Goal: Information Seeking & Learning: Learn about a topic

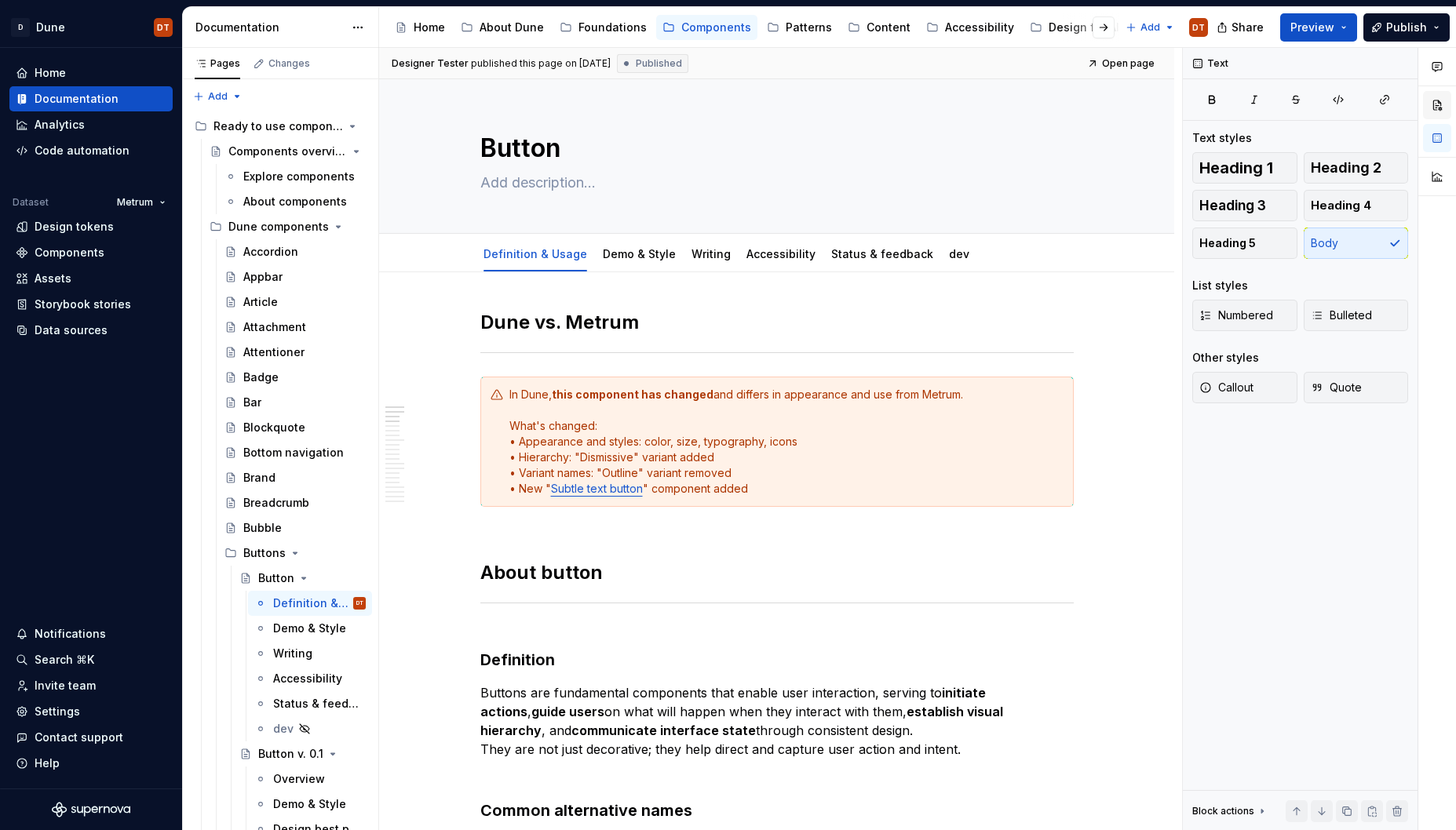
click at [1435, 104] on button "button" at bounding box center [1437, 105] width 29 height 29
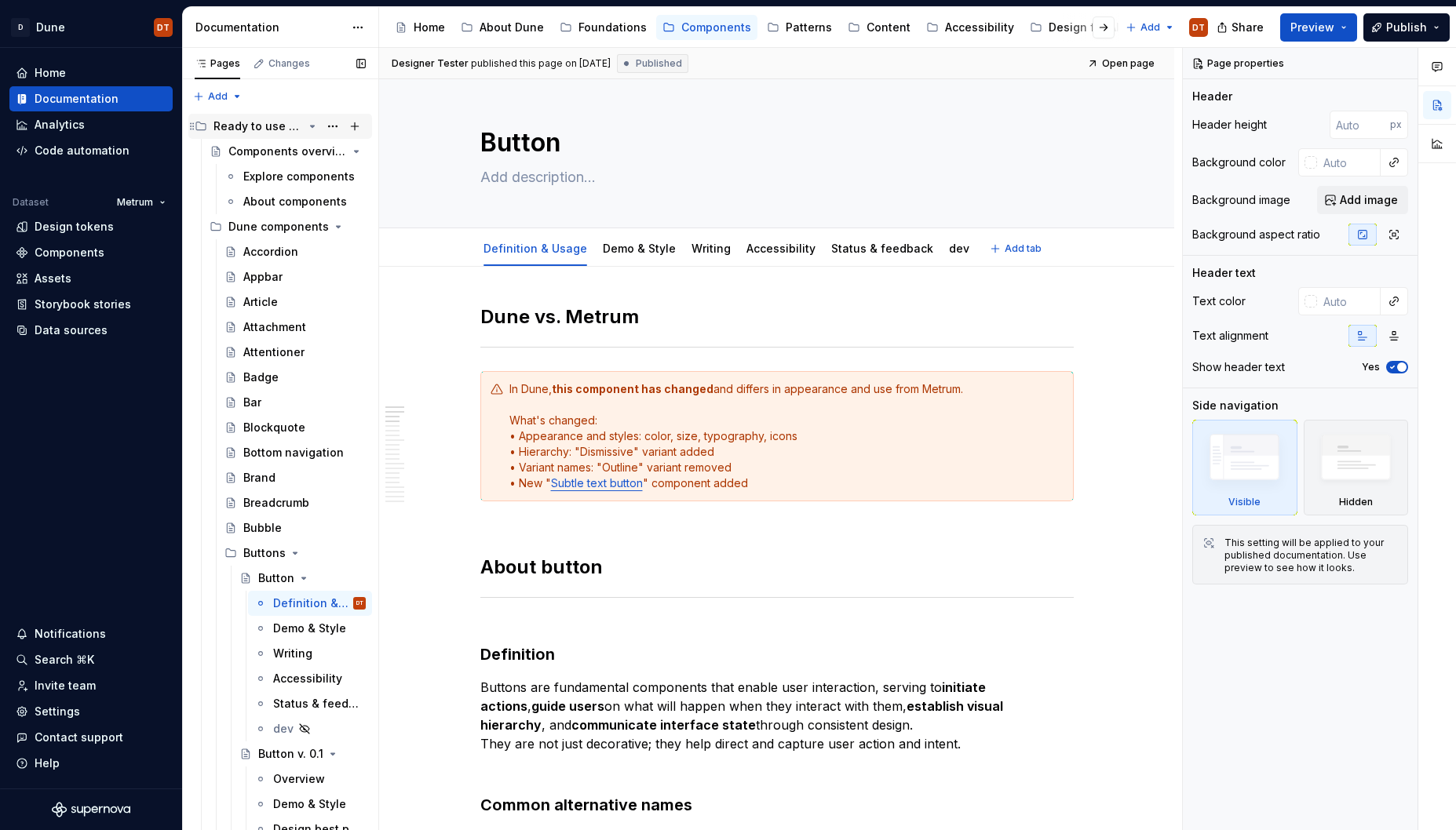
type textarea "*"
click at [73, 103] on div "Documentation" at bounding box center [76, 98] width 84 height 16
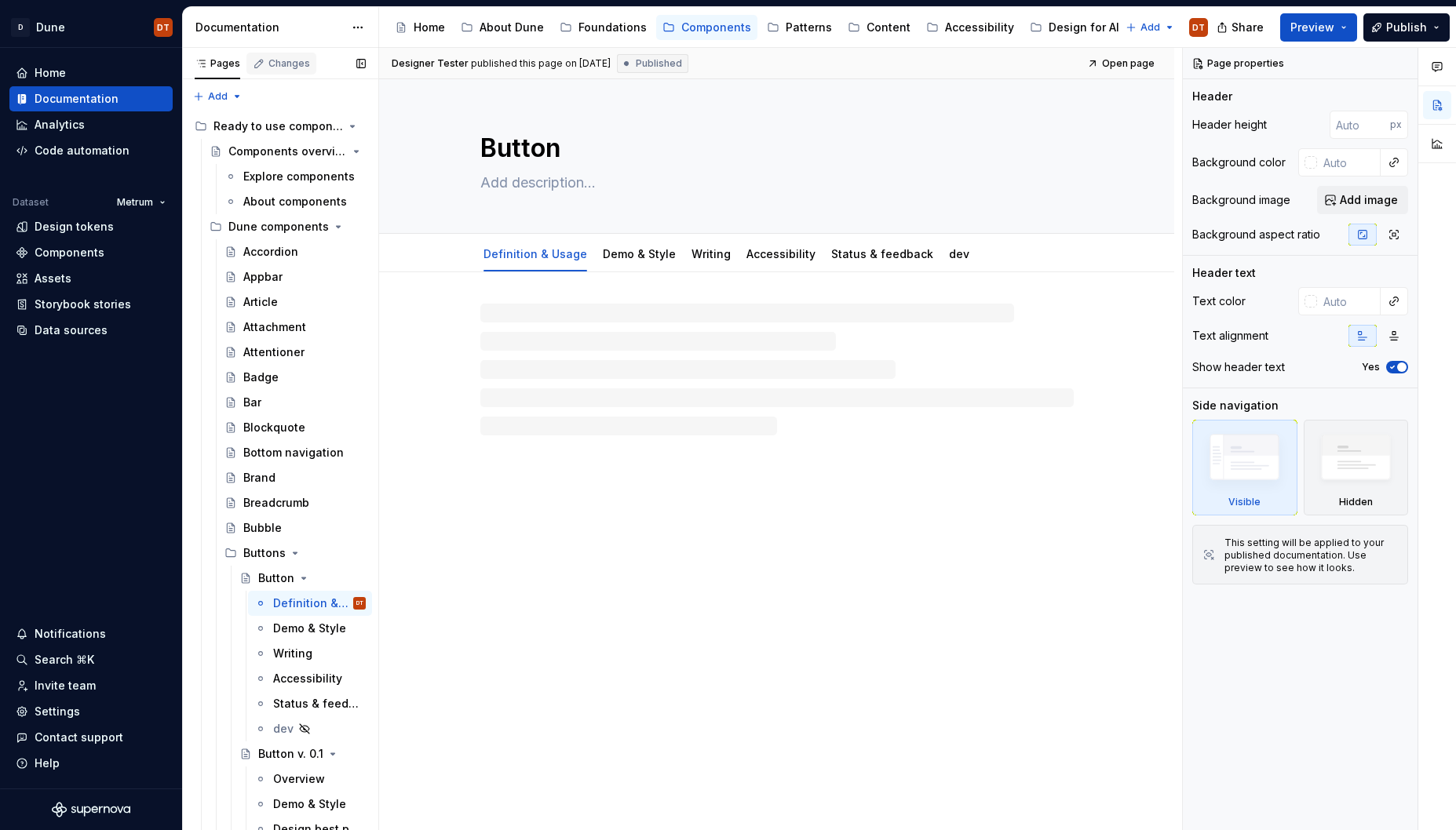
click at [278, 63] on div "Changes" at bounding box center [289, 63] width 42 height 12
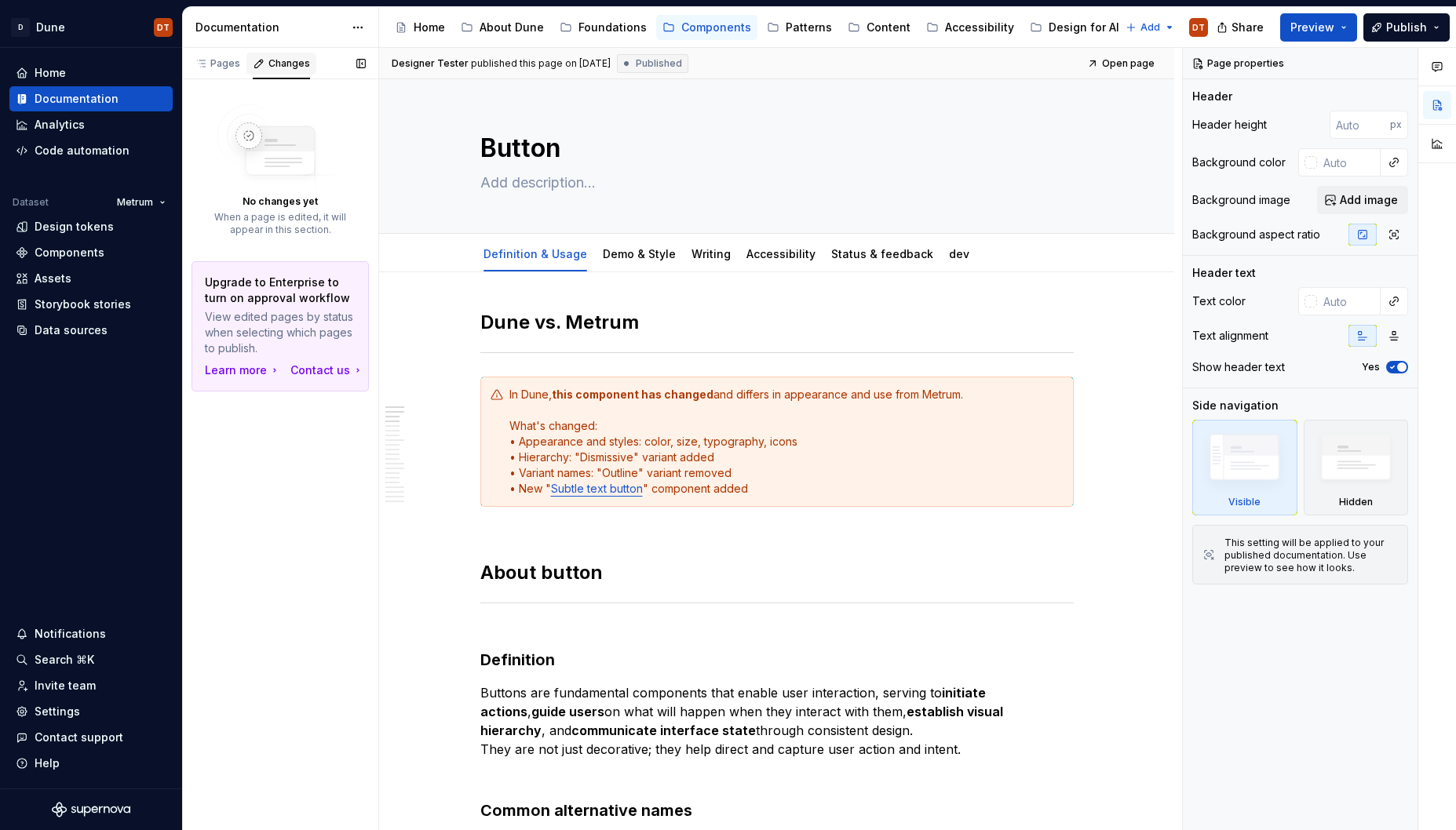
click at [278, 63] on div "Changes" at bounding box center [289, 63] width 42 height 12
click at [214, 65] on div "Pages" at bounding box center [218, 63] width 46 height 12
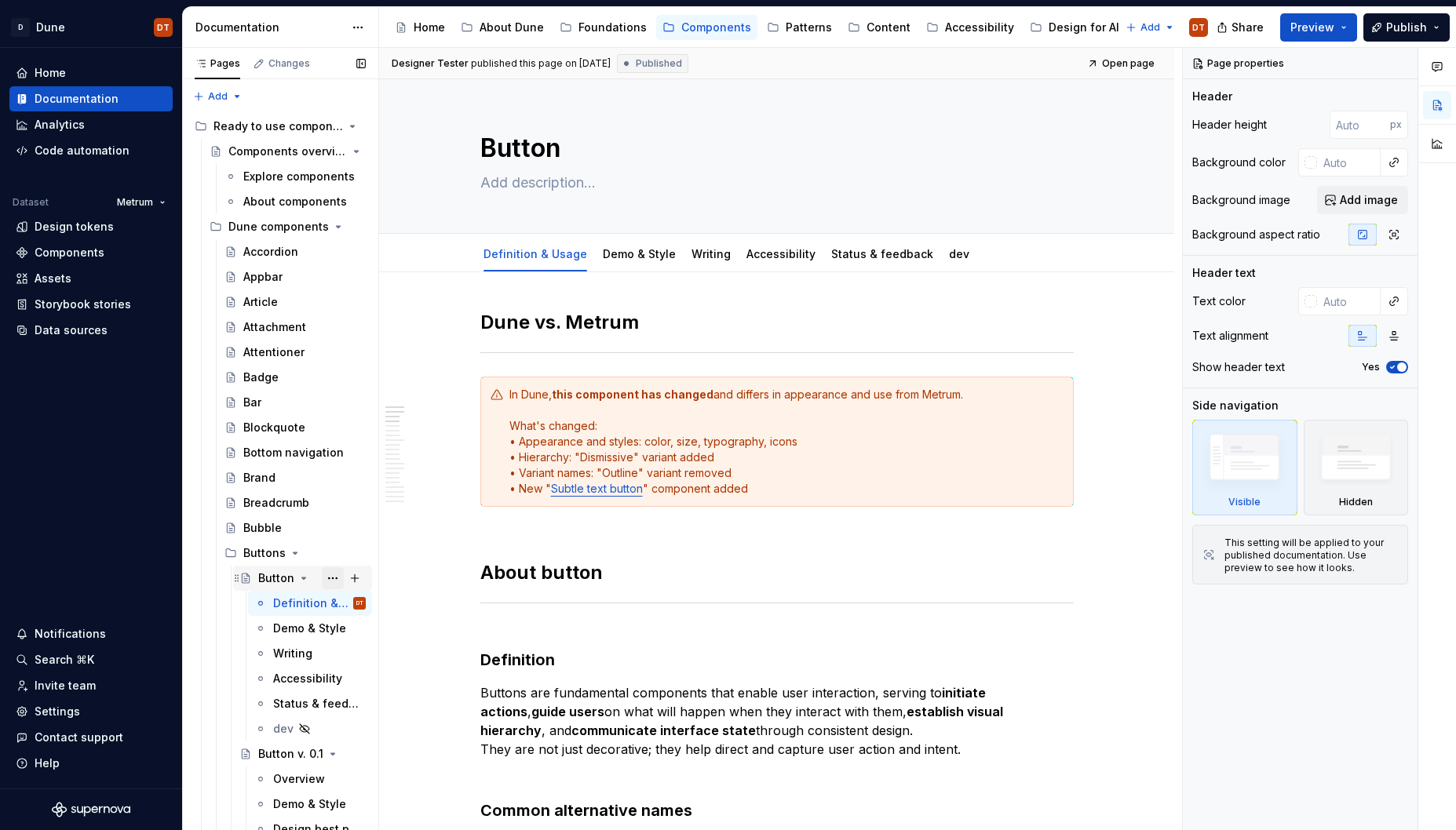
click at [332, 579] on button "Page tree" at bounding box center [332, 578] width 22 height 22
click at [280, 65] on div "Pages Changes Add Accessibility guide for tree Page tree. Navigate the tree wit…" at bounding box center [280, 442] width 197 height 789
click at [352, 25] on html "D Dune DT Home Documentation Analytics Code automation Dataset Metrum Design to…" at bounding box center [728, 415] width 1456 height 830
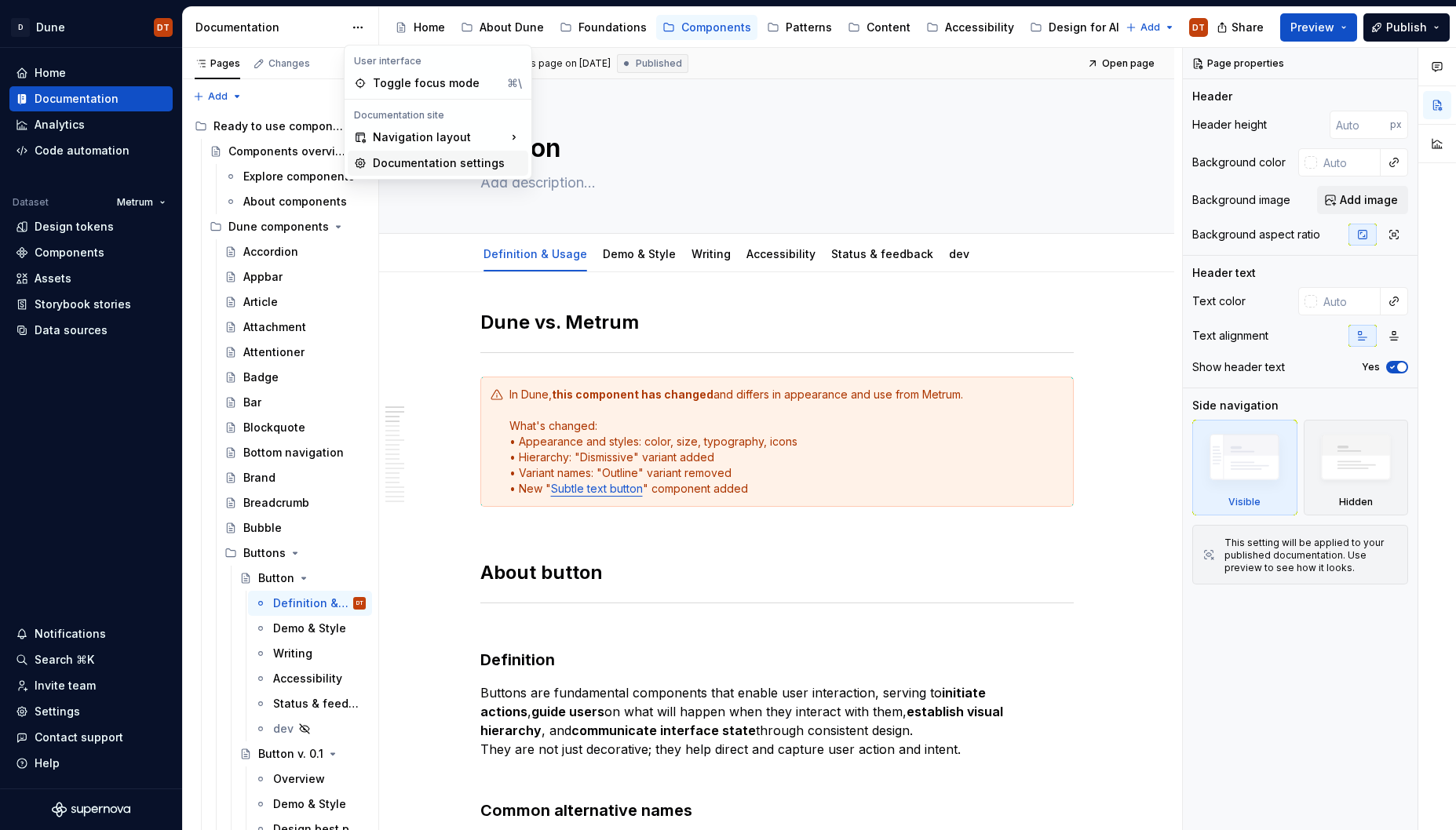
click at [374, 166] on div "Documentation settings" at bounding box center [447, 163] width 149 height 16
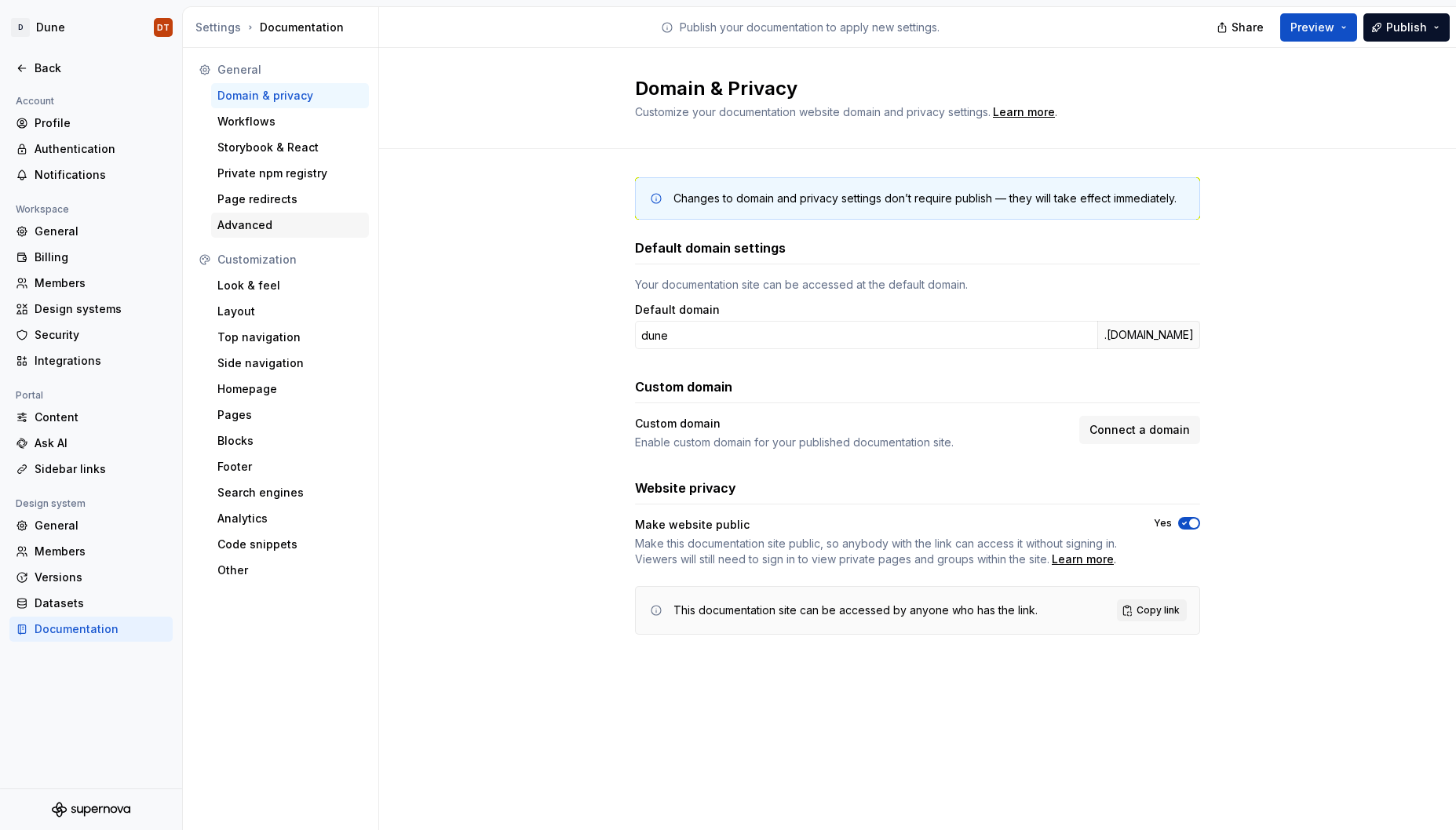
click at [240, 229] on div "Advanced" at bounding box center [289, 224] width 145 height 16
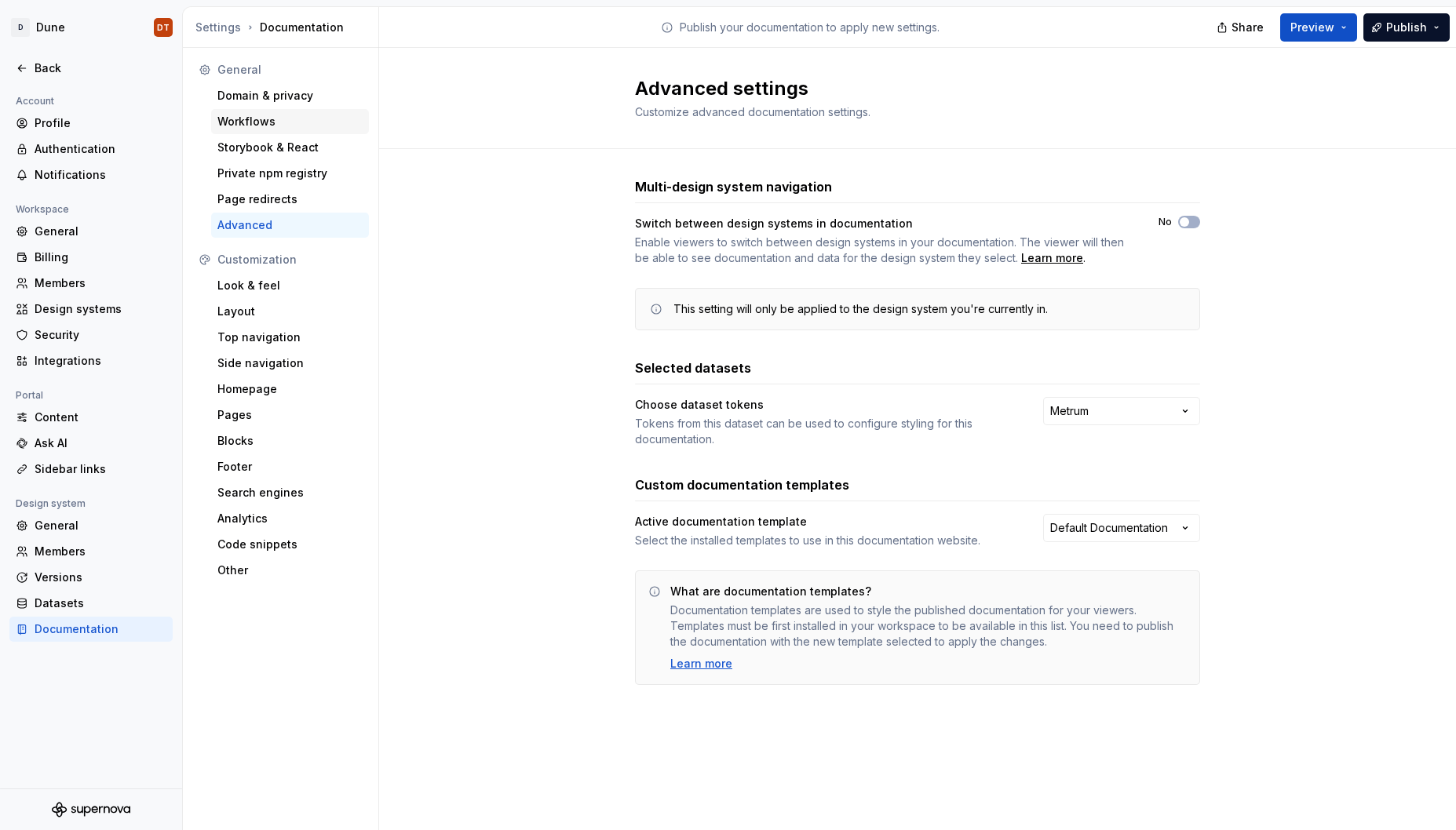
click at [236, 123] on div "Workflows" at bounding box center [289, 121] width 145 height 16
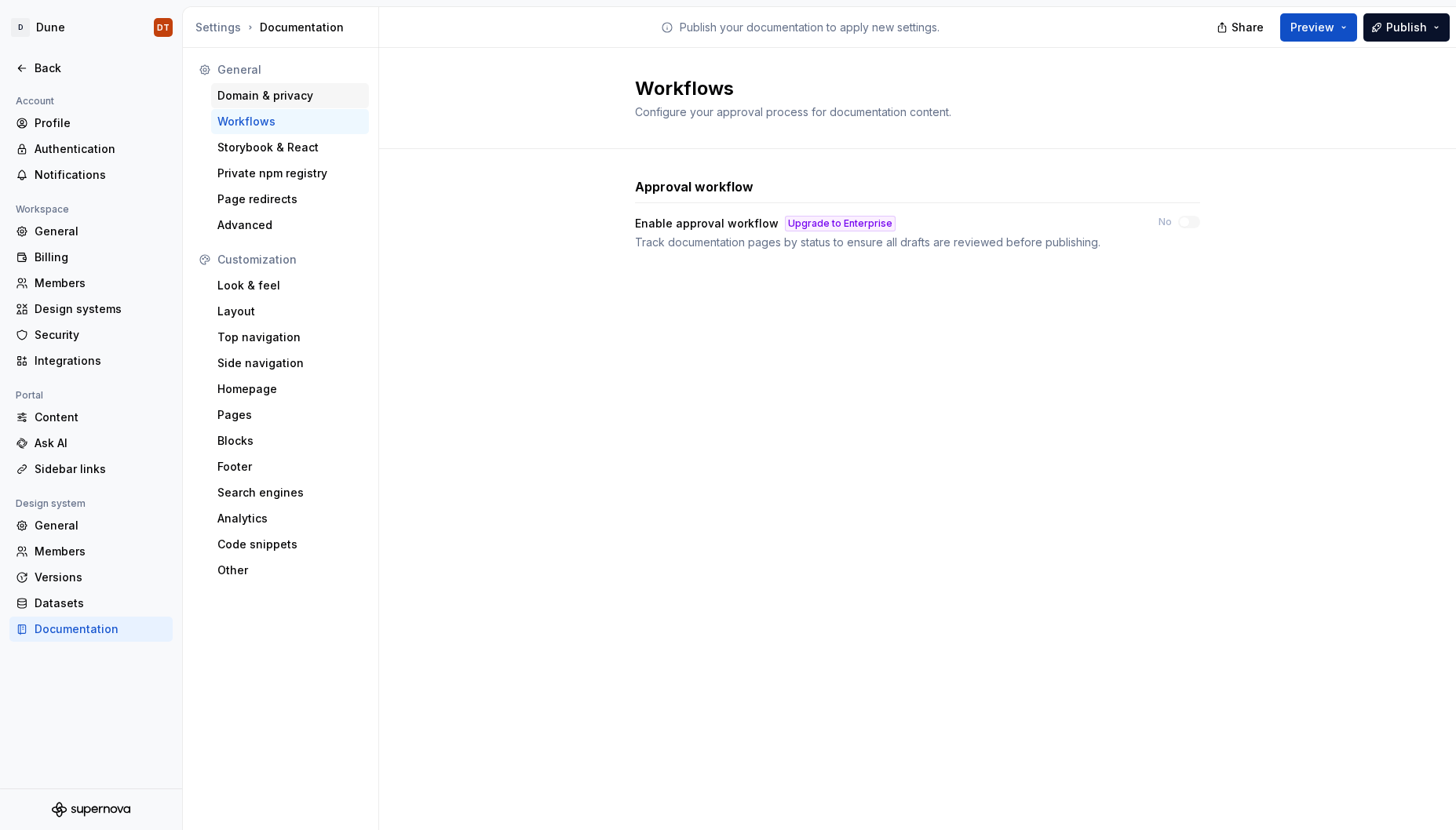
click at [238, 99] on div "Domain & privacy" at bounding box center [289, 95] width 145 height 16
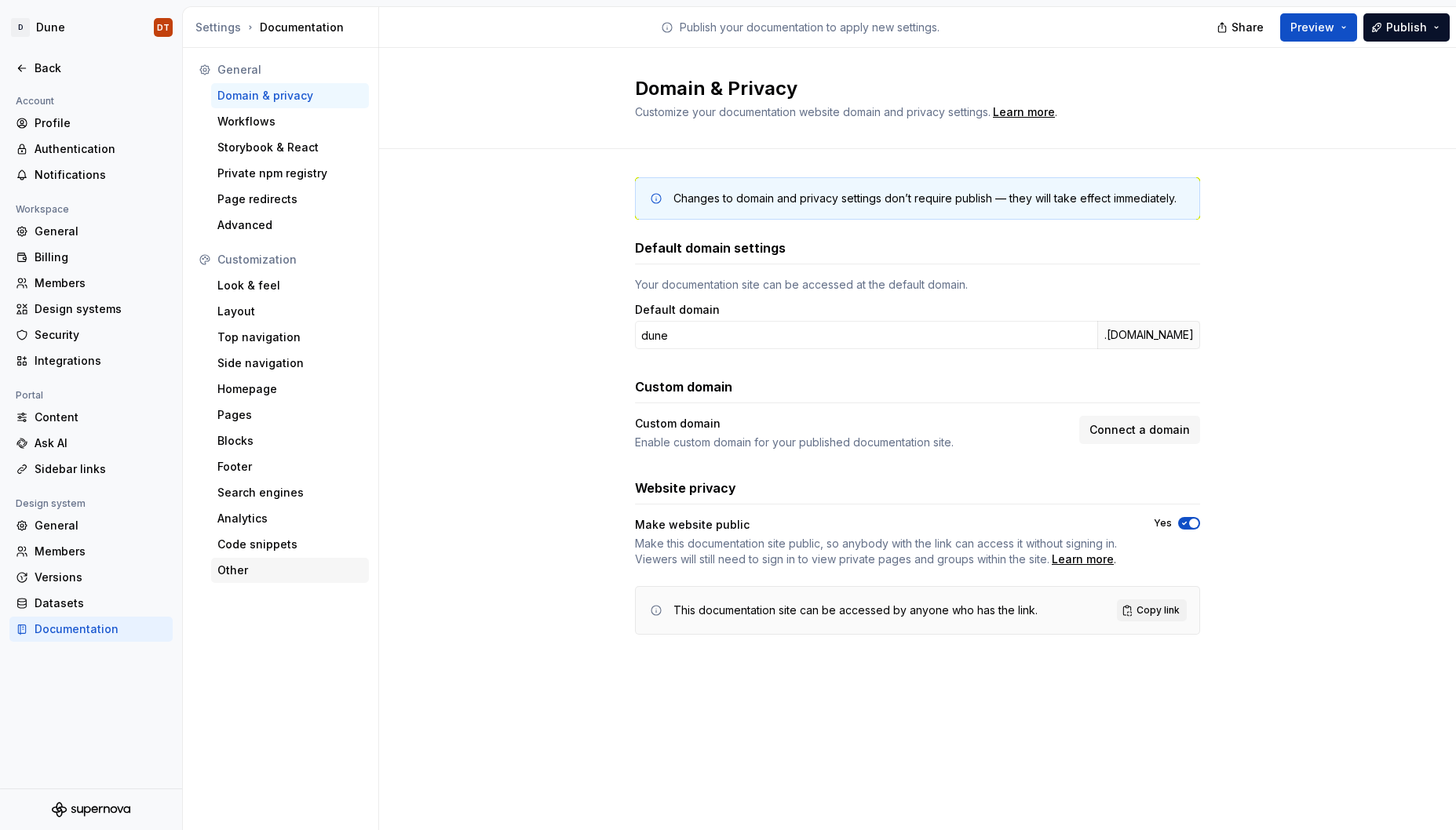
click at [223, 562] on div "Other" at bounding box center [289, 570] width 145 height 16
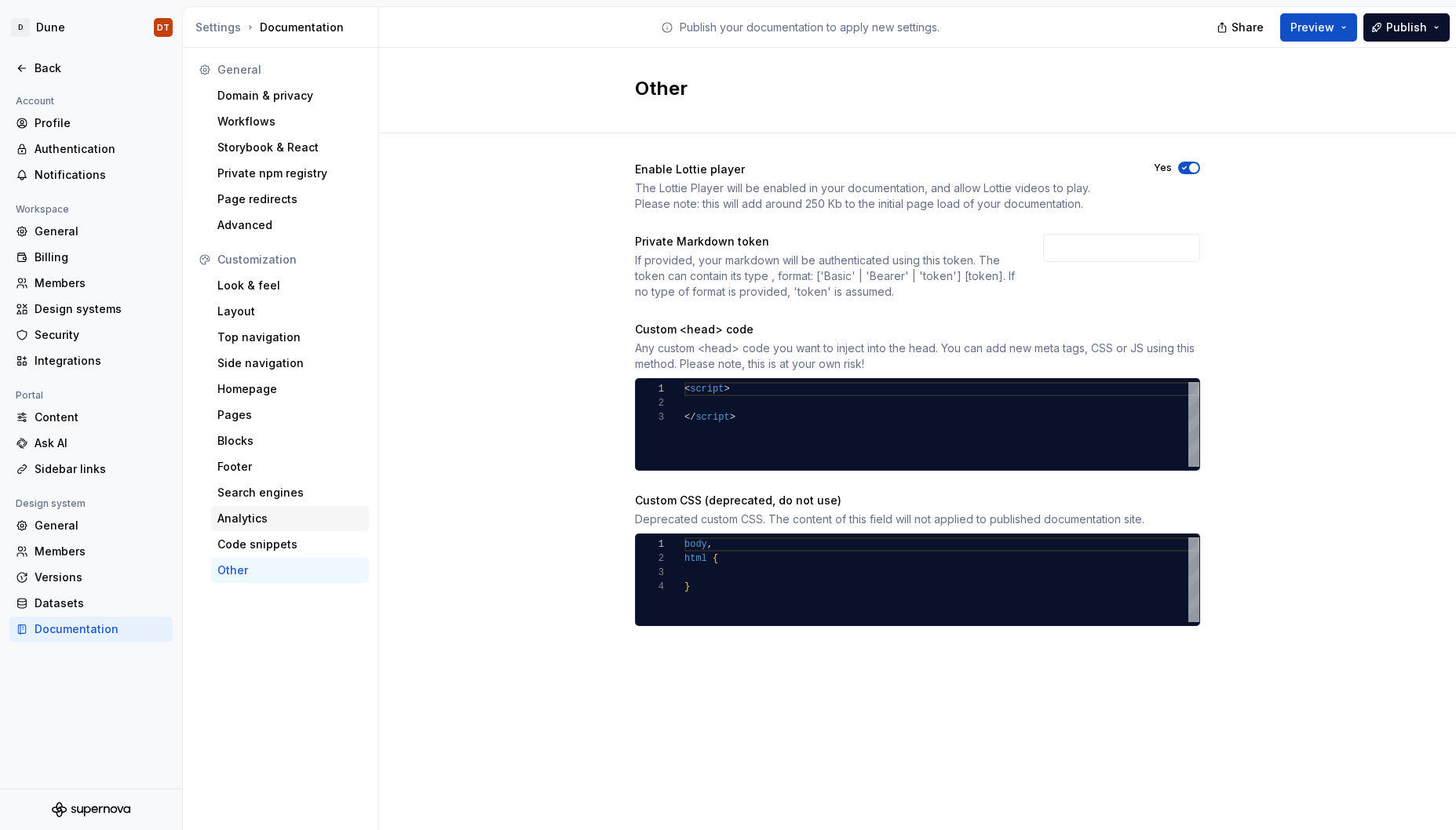
click at [228, 518] on div "Analytics" at bounding box center [289, 518] width 145 height 16
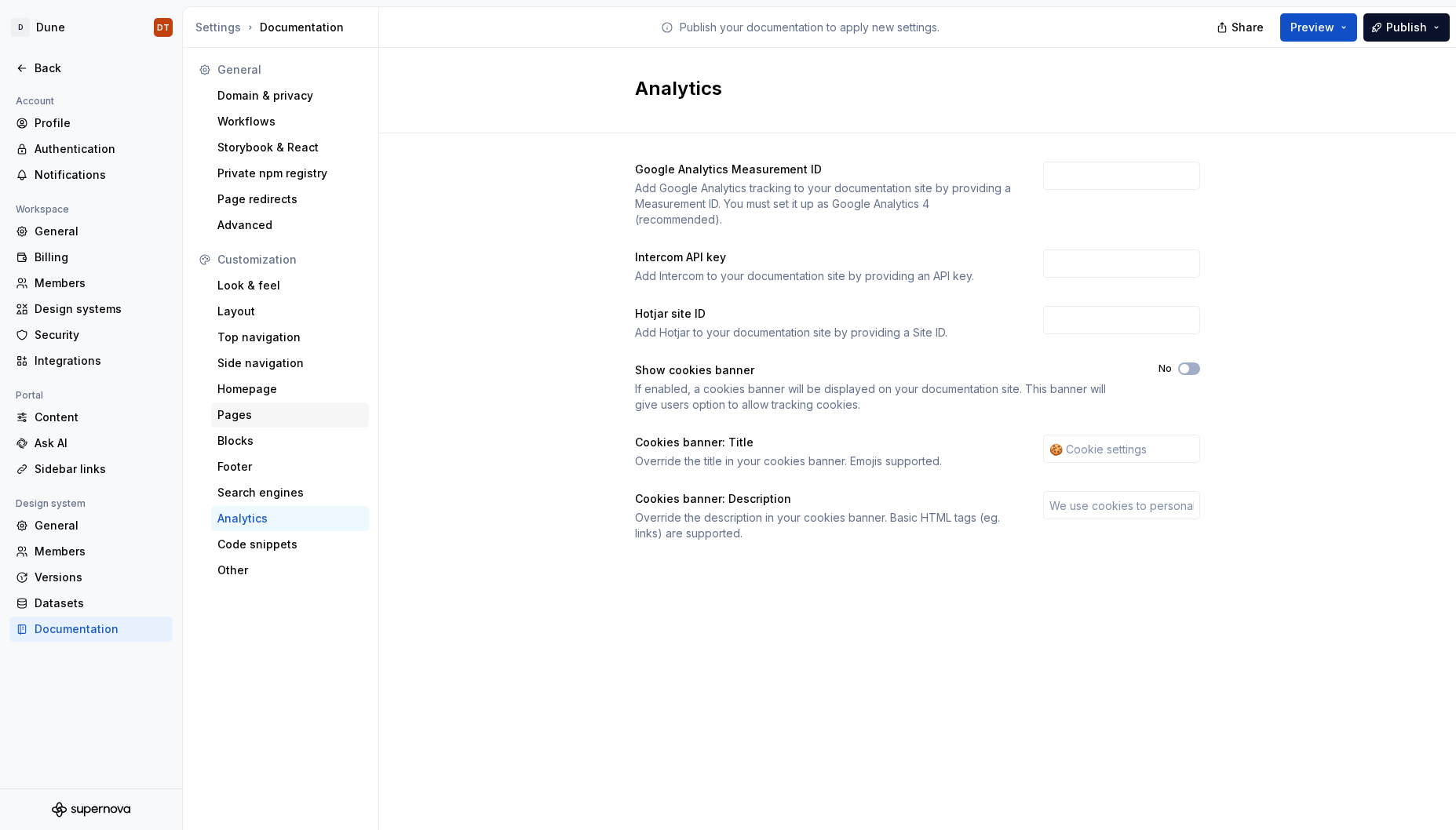
click at [223, 417] on div "Pages" at bounding box center [289, 414] width 145 height 16
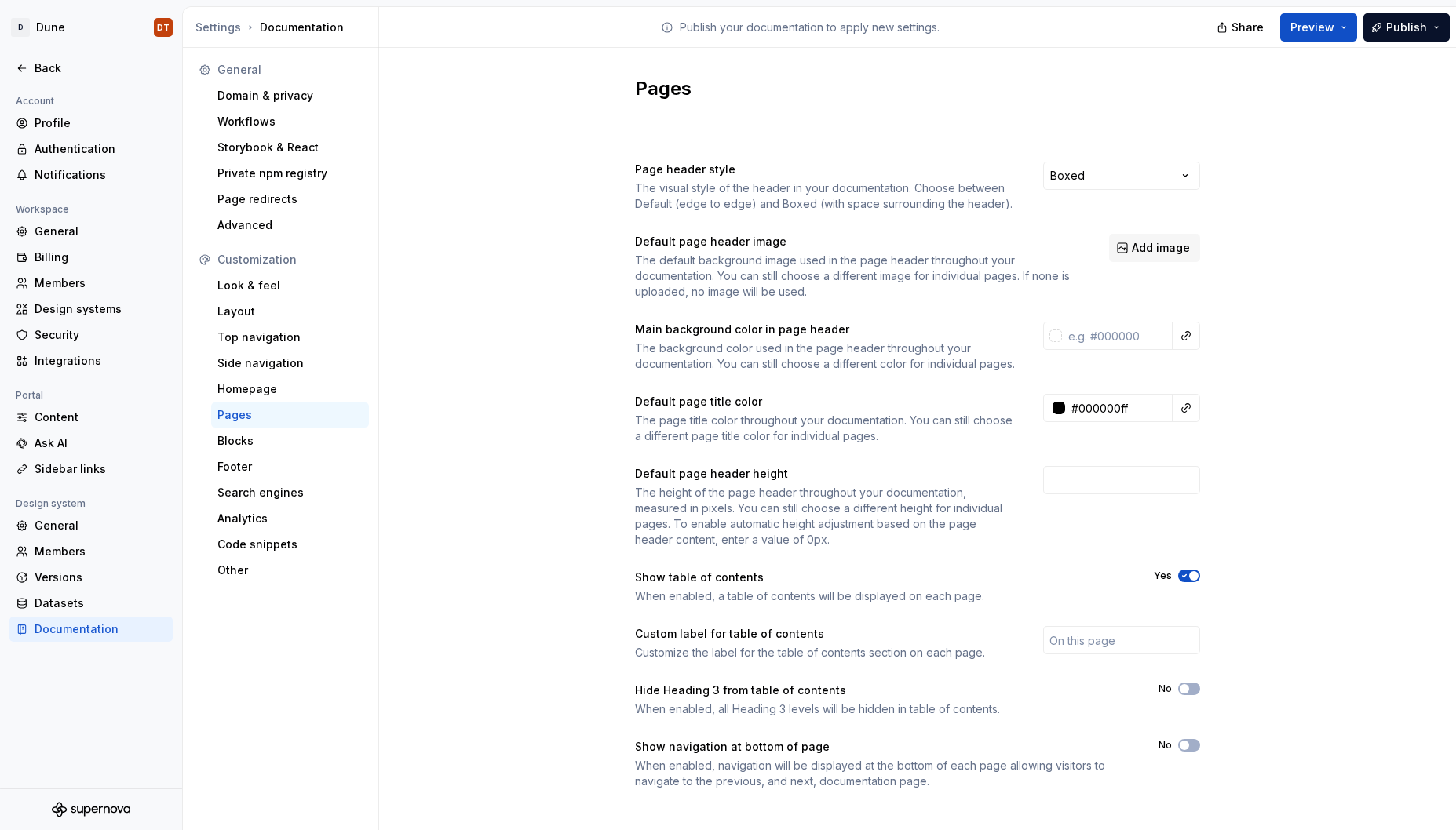
scroll to position [28, 0]
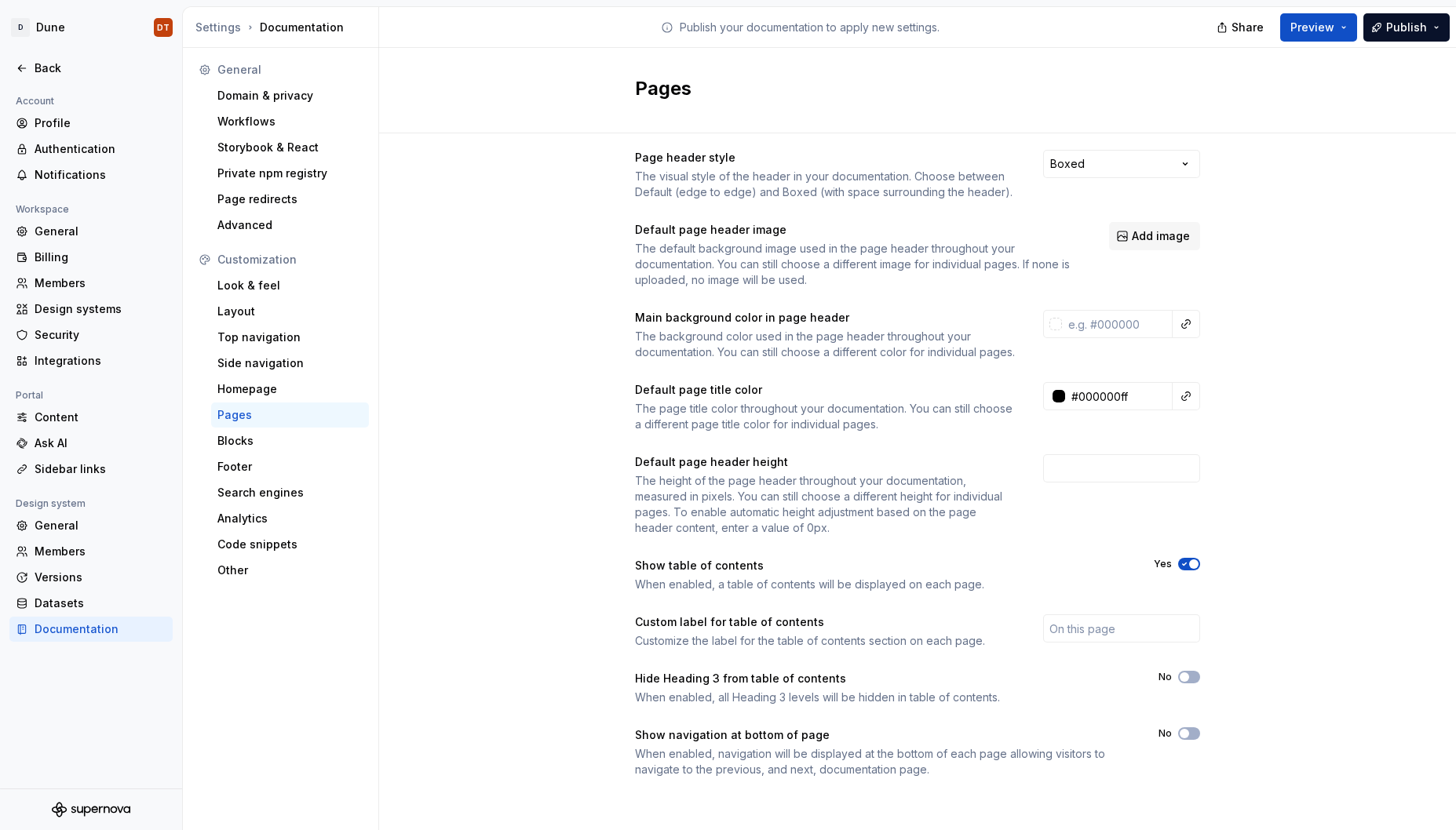
click at [472, 297] on div "Page header style The visual style of the header in your documentation. Choose …" at bounding box center [917, 480] width 1077 height 715
click at [224, 222] on div "Advanced" at bounding box center [289, 224] width 145 height 16
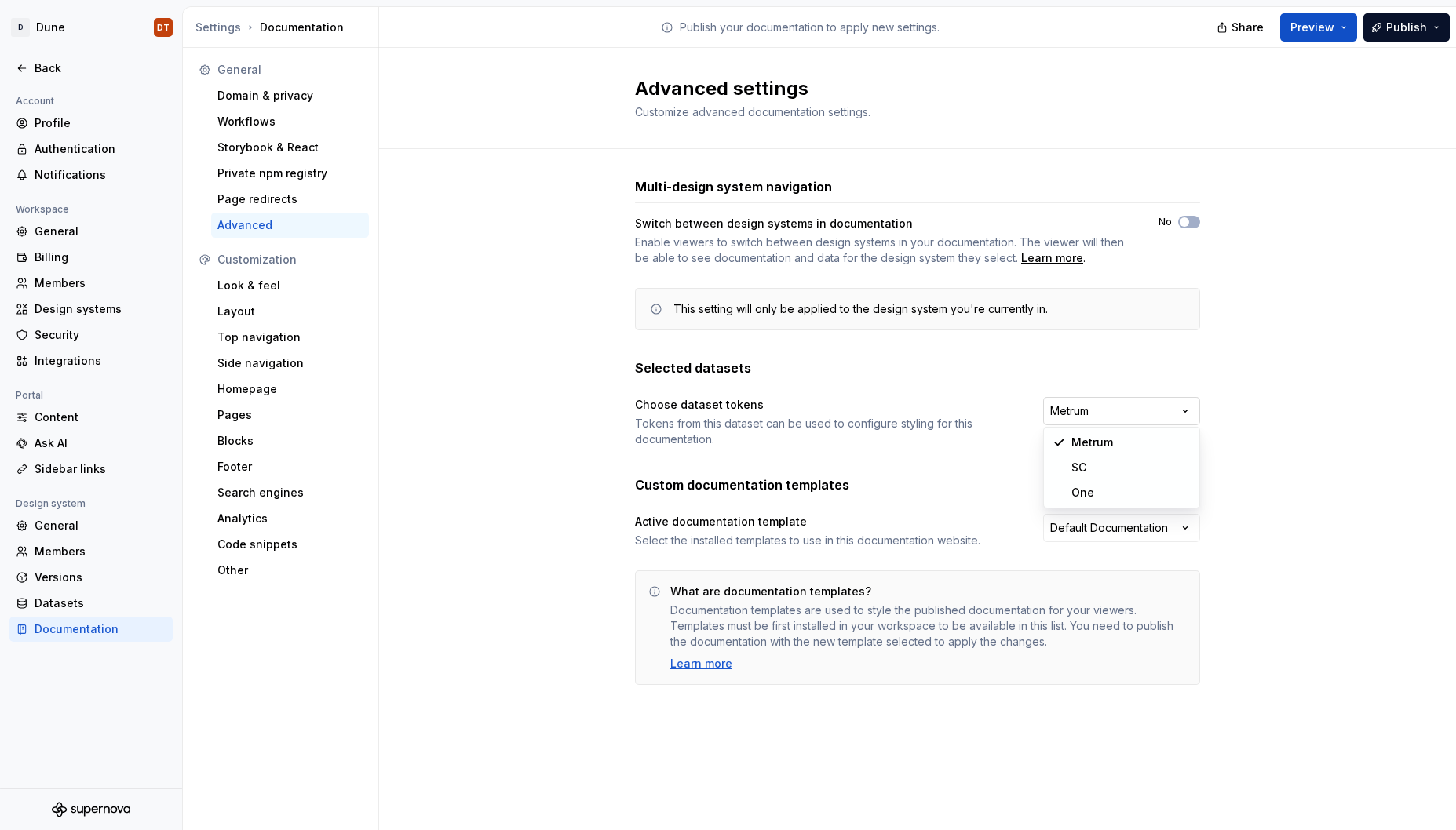
click at [1110, 414] on html "D Dune DT Back Account Profile Authentication Notifications Workspace General B…" at bounding box center [728, 415] width 1456 height 830
click at [539, 451] on div "Multi-design system navigation Switch between design systems in documentation E…" at bounding box center [917, 446] width 1077 height 595
click at [57, 575] on div "Versions" at bounding box center [100, 577] width 132 height 16
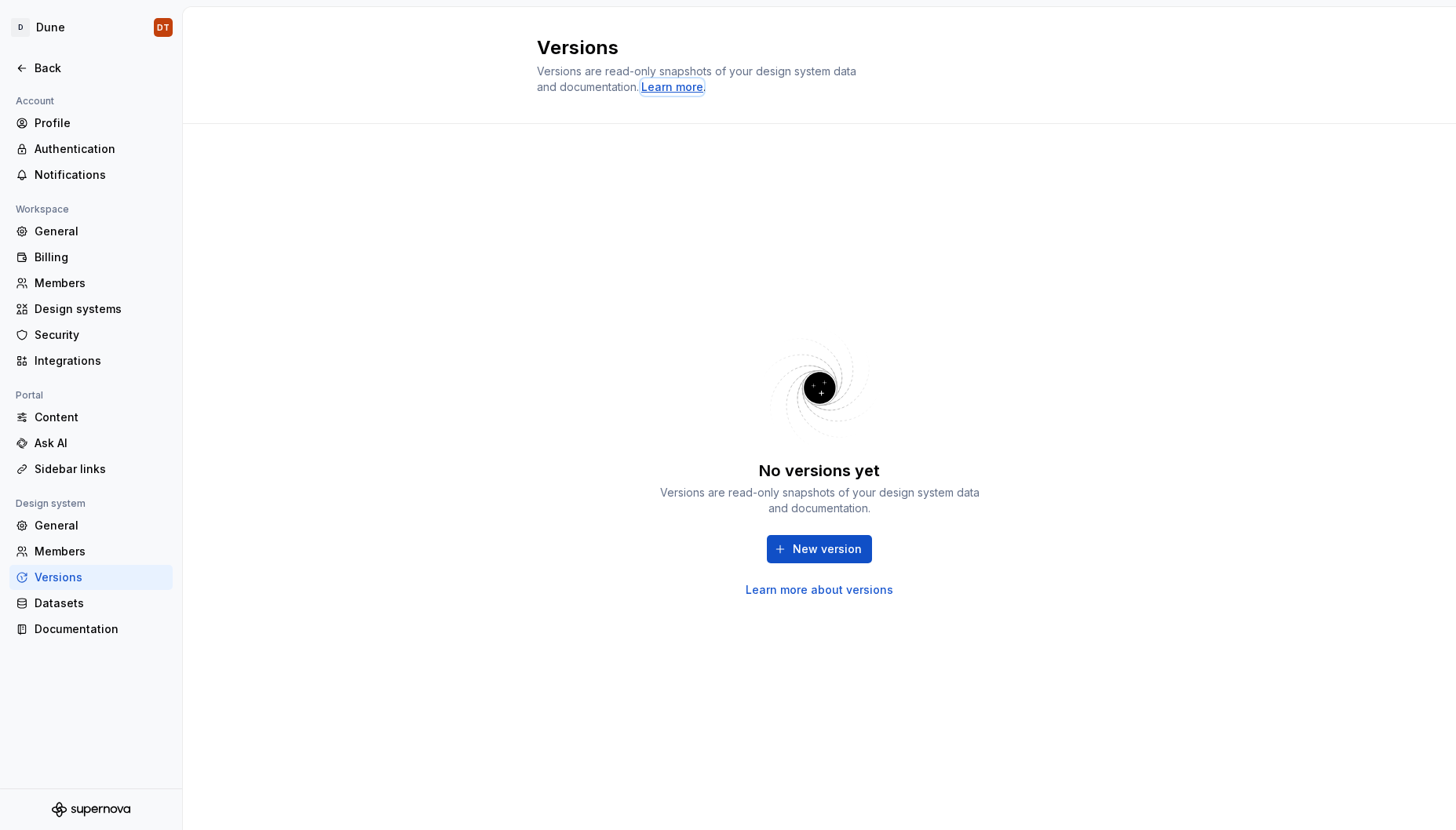
click at [667, 85] on div "Learn more" at bounding box center [672, 87] width 62 height 16
drag, startPoint x: 20, startPoint y: 503, endPoint x: 76, endPoint y: 518, distance: 58.0
click at [84, 510] on div "Design system" at bounding box center [51, 503] width 83 height 19
click at [794, 553] on span "New version" at bounding box center [827, 548] width 69 height 16
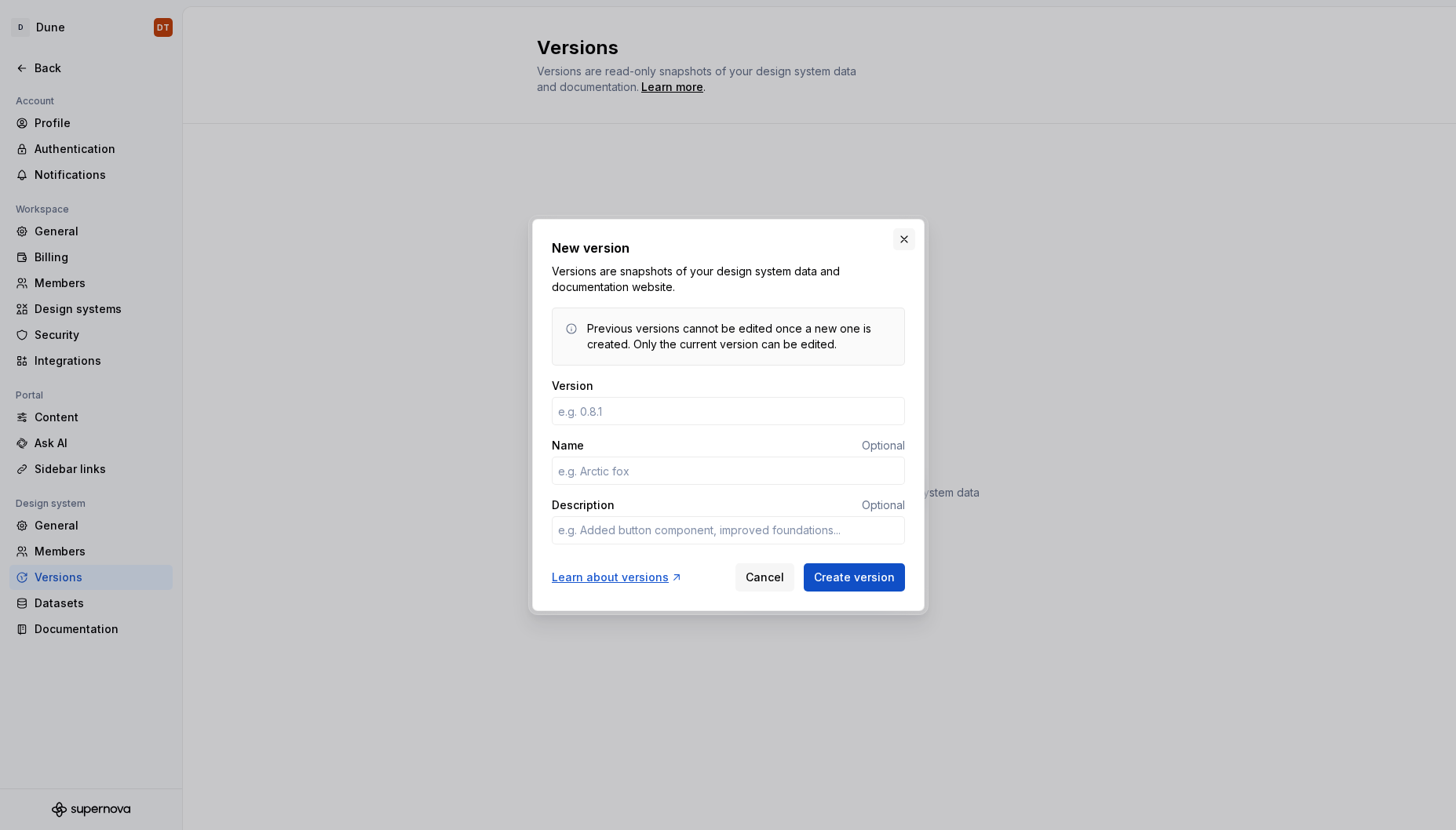
click at [907, 240] on button "button" at bounding box center [904, 239] width 22 height 22
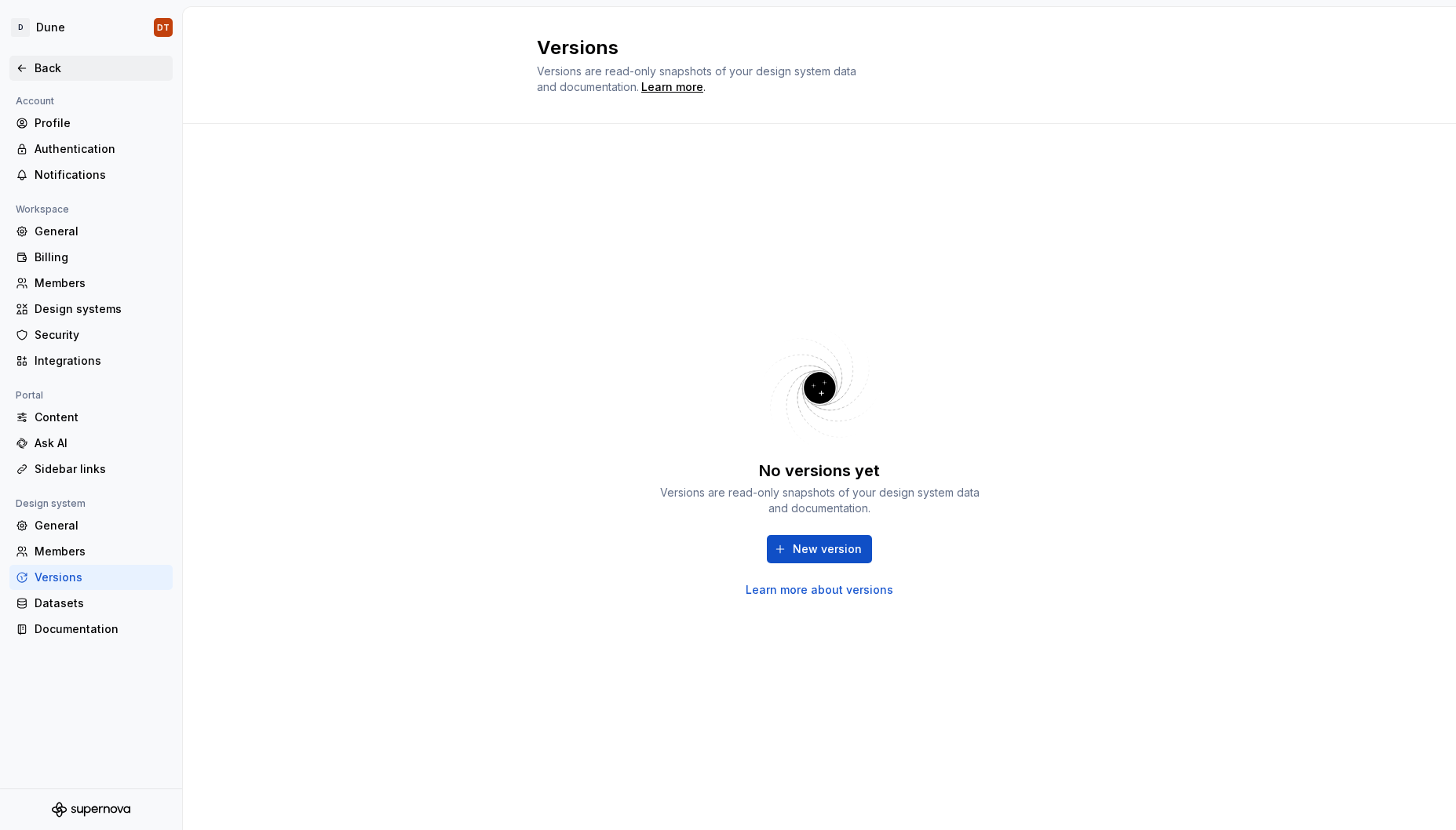
click at [29, 65] on div "Back" at bounding box center [91, 68] width 151 height 16
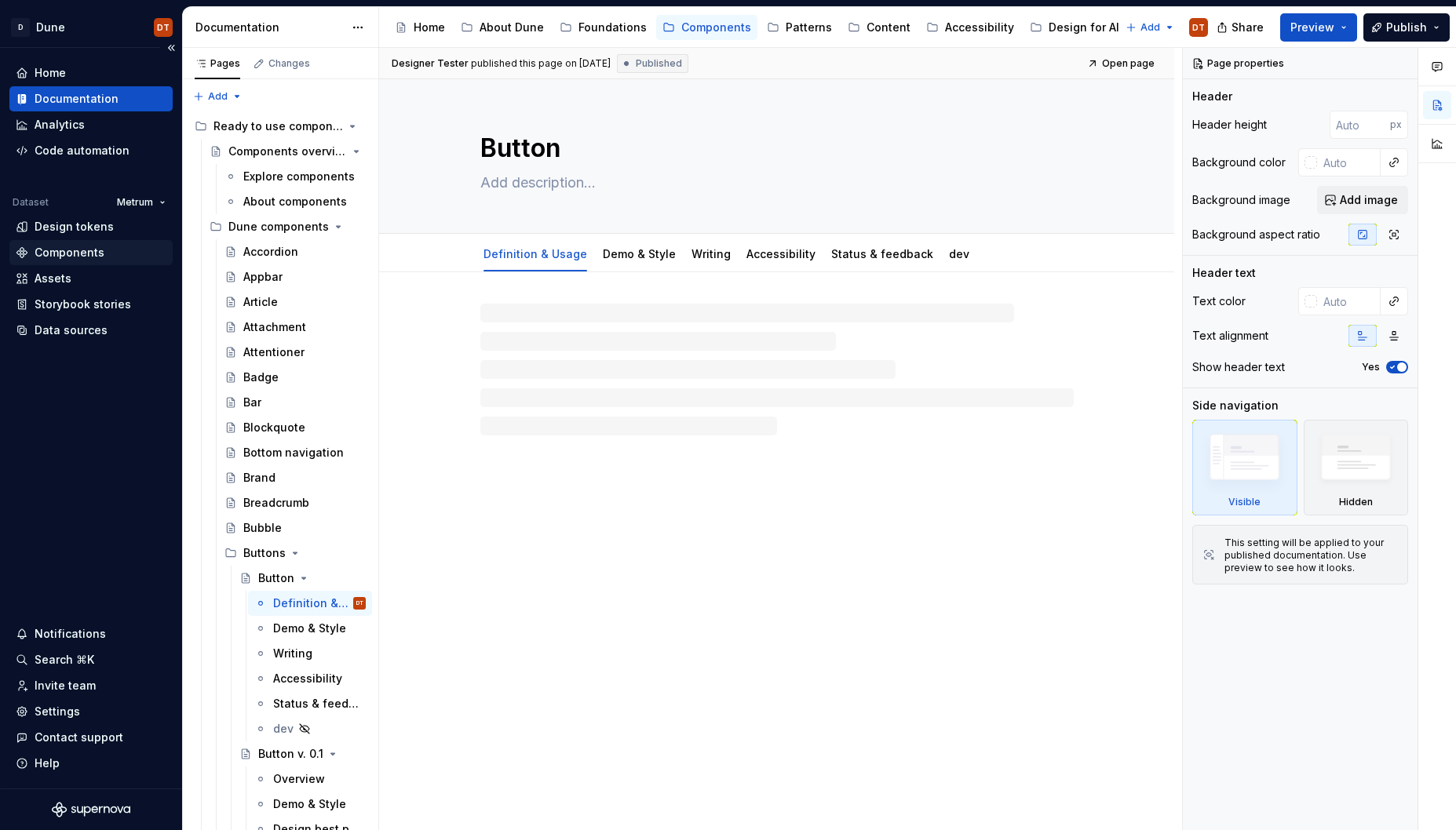
click at [53, 256] on div "Components" at bounding box center [69, 252] width 70 height 16
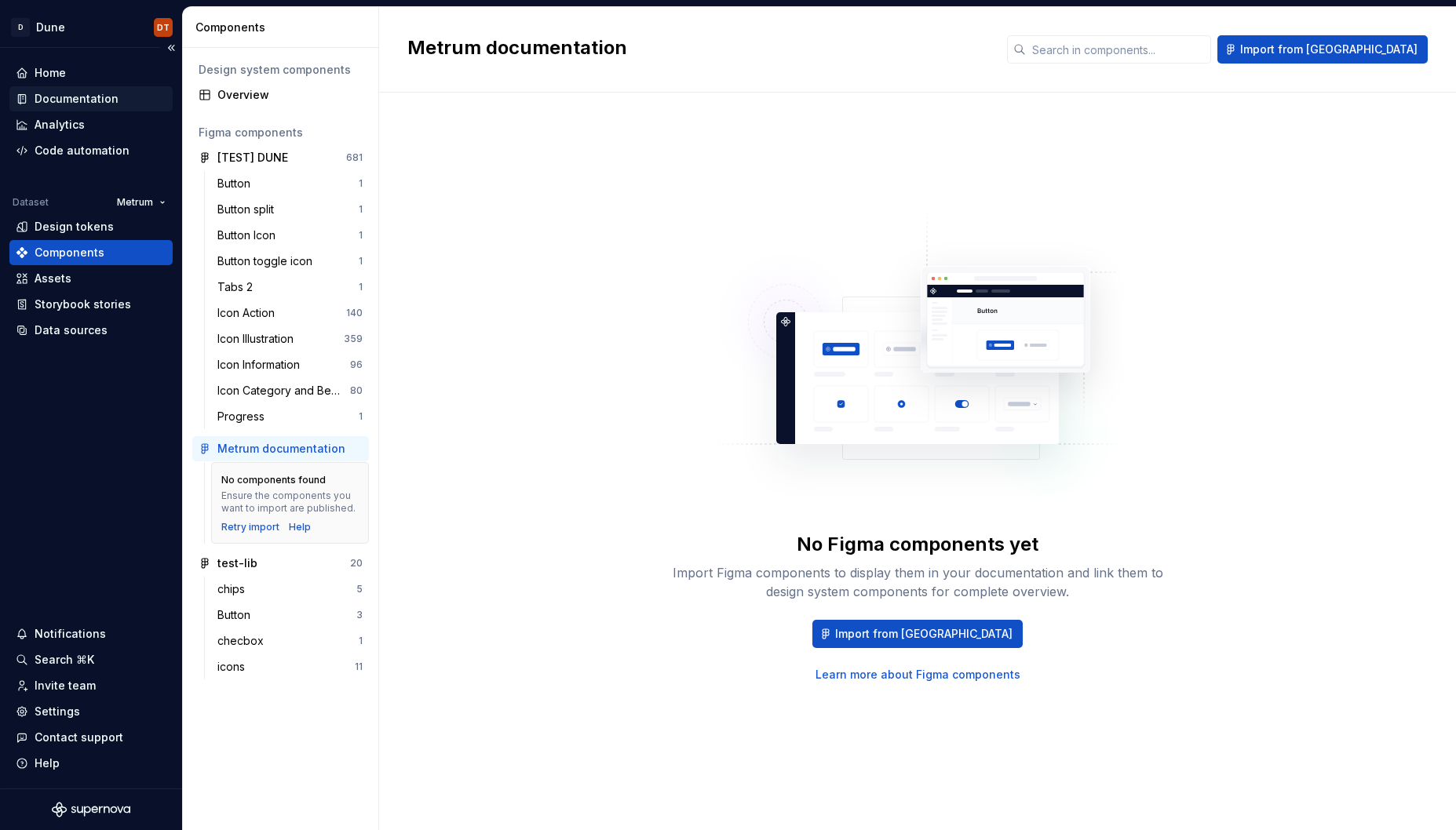
click at [81, 92] on div "Documentation" at bounding box center [76, 98] width 84 height 16
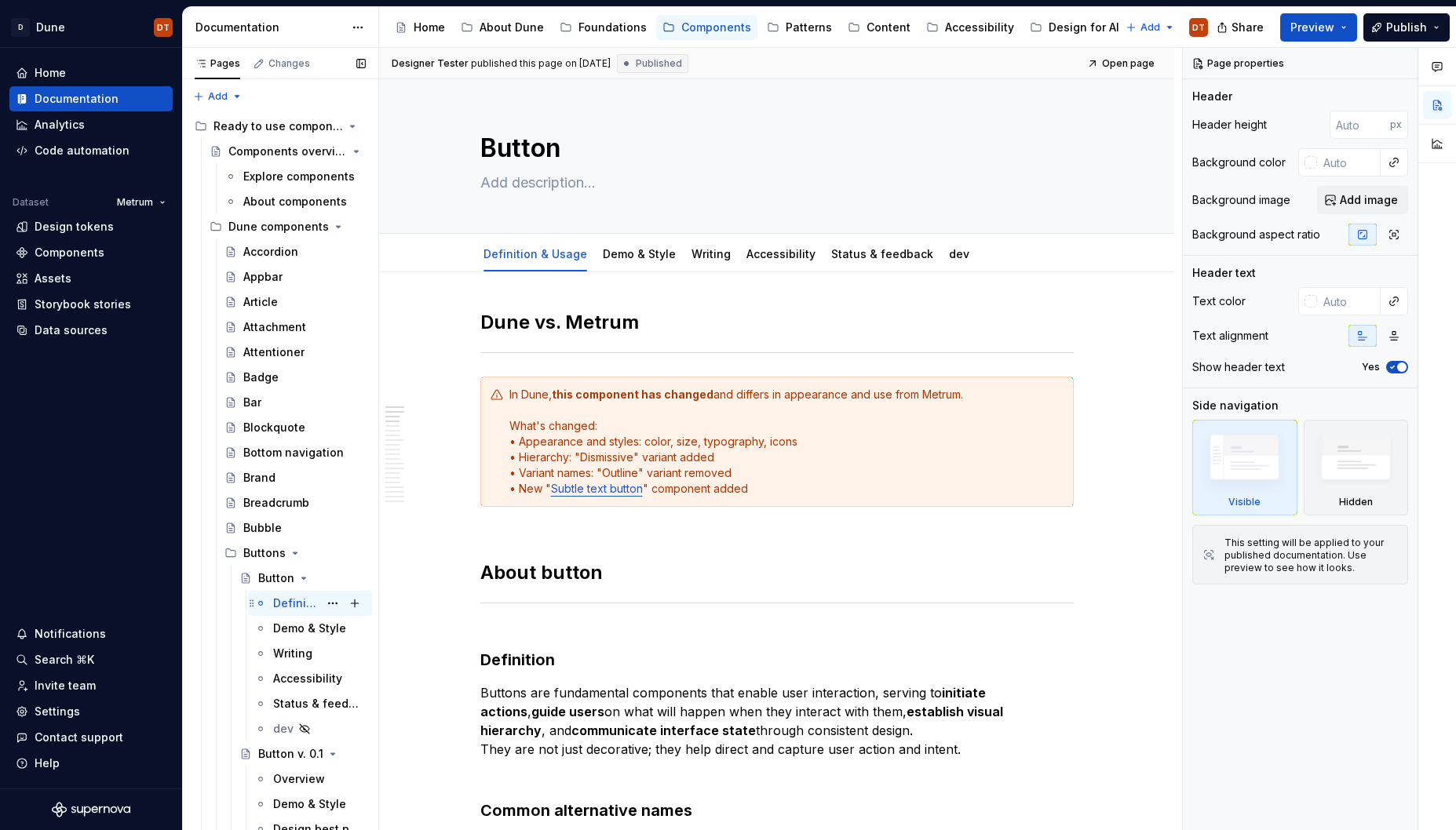
click at [287, 601] on div "Definition & Usage" at bounding box center [296, 602] width 46 height 16
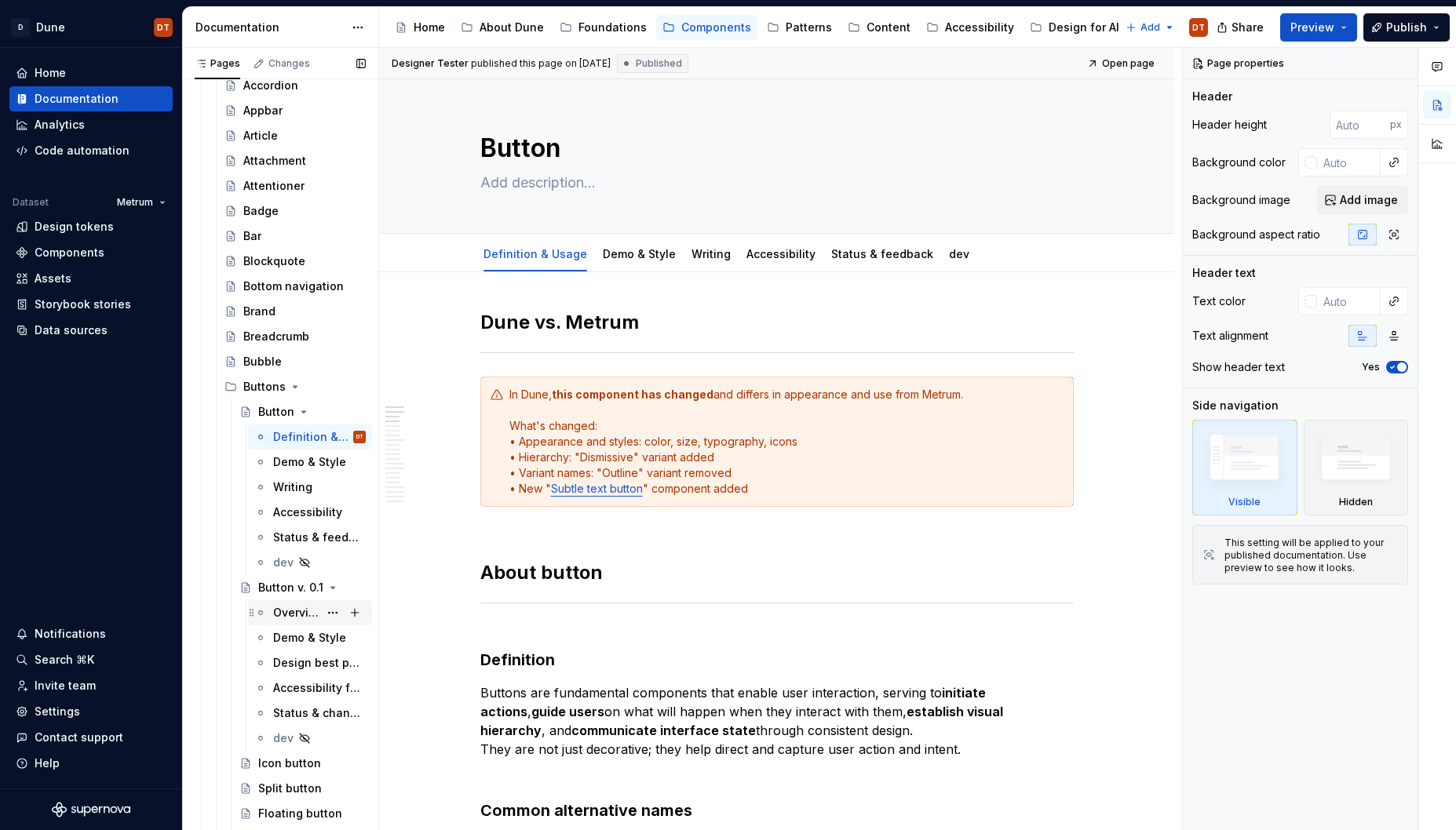
scroll to position [169, 0]
click at [275, 584] on div "Button v. 0.1" at bounding box center [280, 584] width 45 height 16
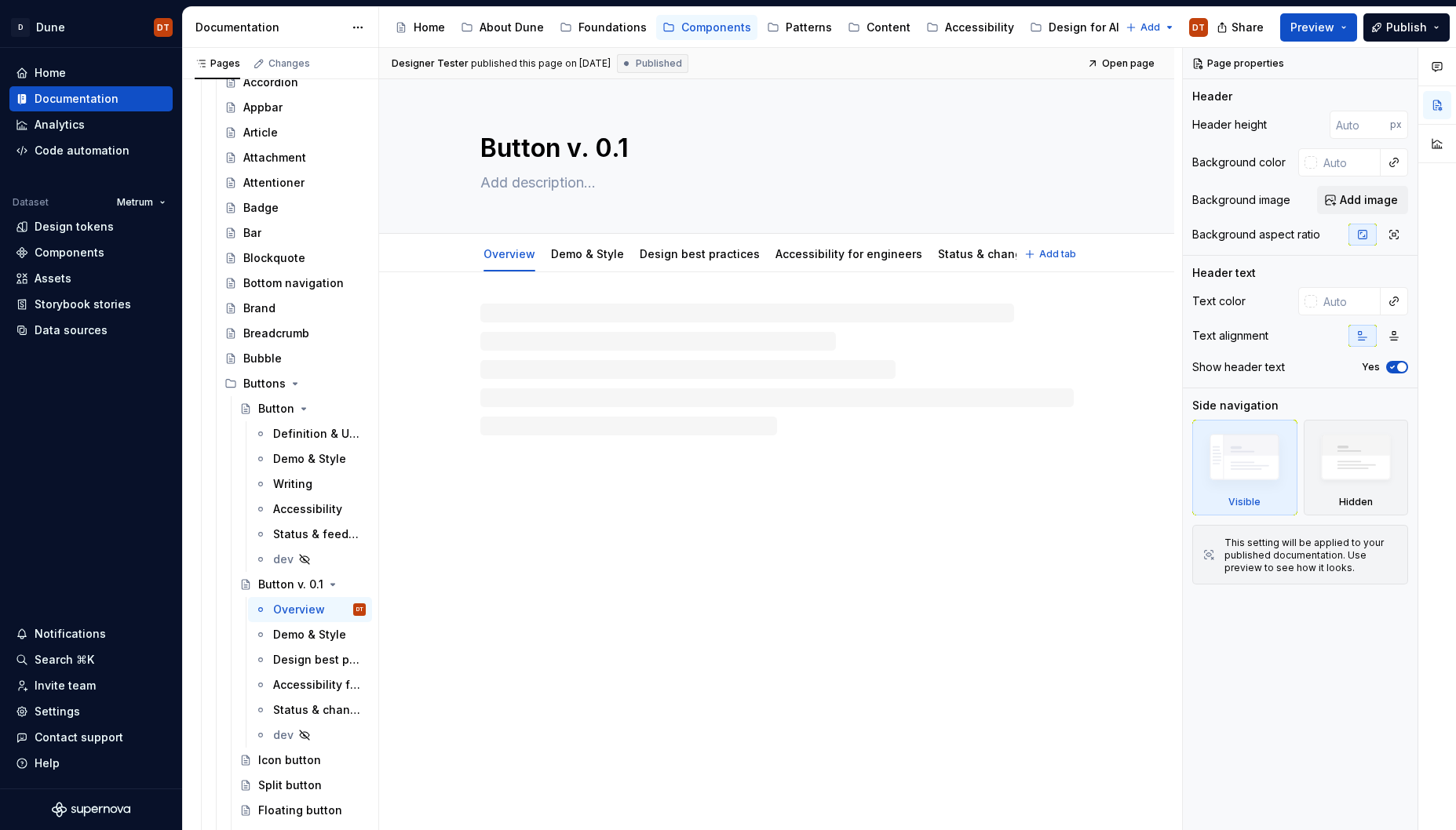
drag, startPoint x: 637, startPoint y: 150, endPoint x: 577, endPoint y: 151, distance: 60.0
click at [576, 151] on textarea "Button v. 0.1" at bounding box center [774, 148] width 594 height 38
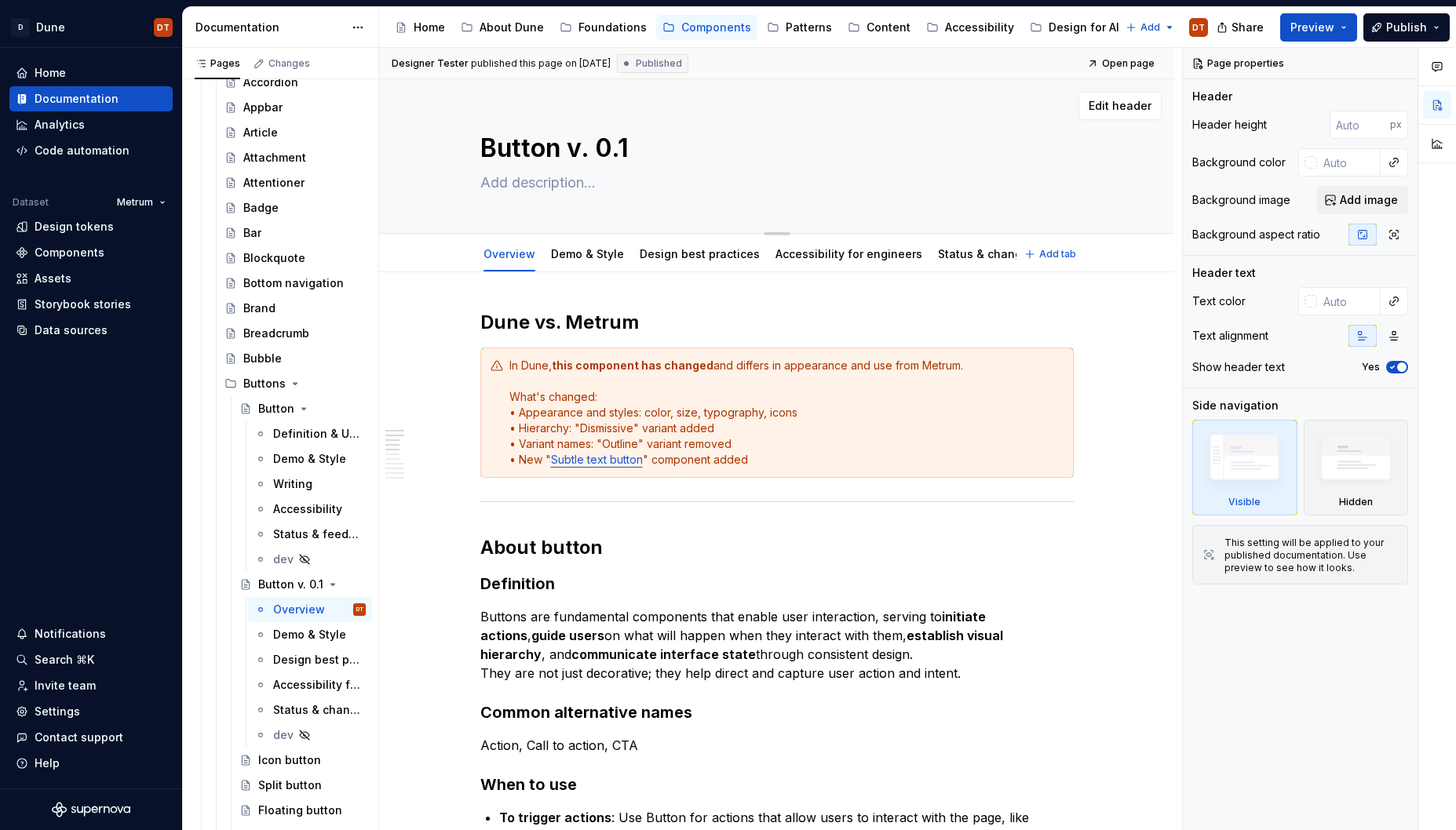
drag, startPoint x: 643, startPoint y: 147, endPoint x: 572, endPoint y: 151, distance: 71.1
click at [572, 151] on textarea "Button v. 0.1" at bounding box center [774, 148] width 594 height 38
click at [609, 147] on textarea "Button v. 0.1" at bounding box center [774, 148] width 594 height 38
click at [602, 147] on textarea "Button v. 0.1" at bounding box center [774, 148] width 594 height 38
drag, startPoint x: 574, startPoint y: 148, endPoint x: 628, endPoint y: 145, distance: 54.1
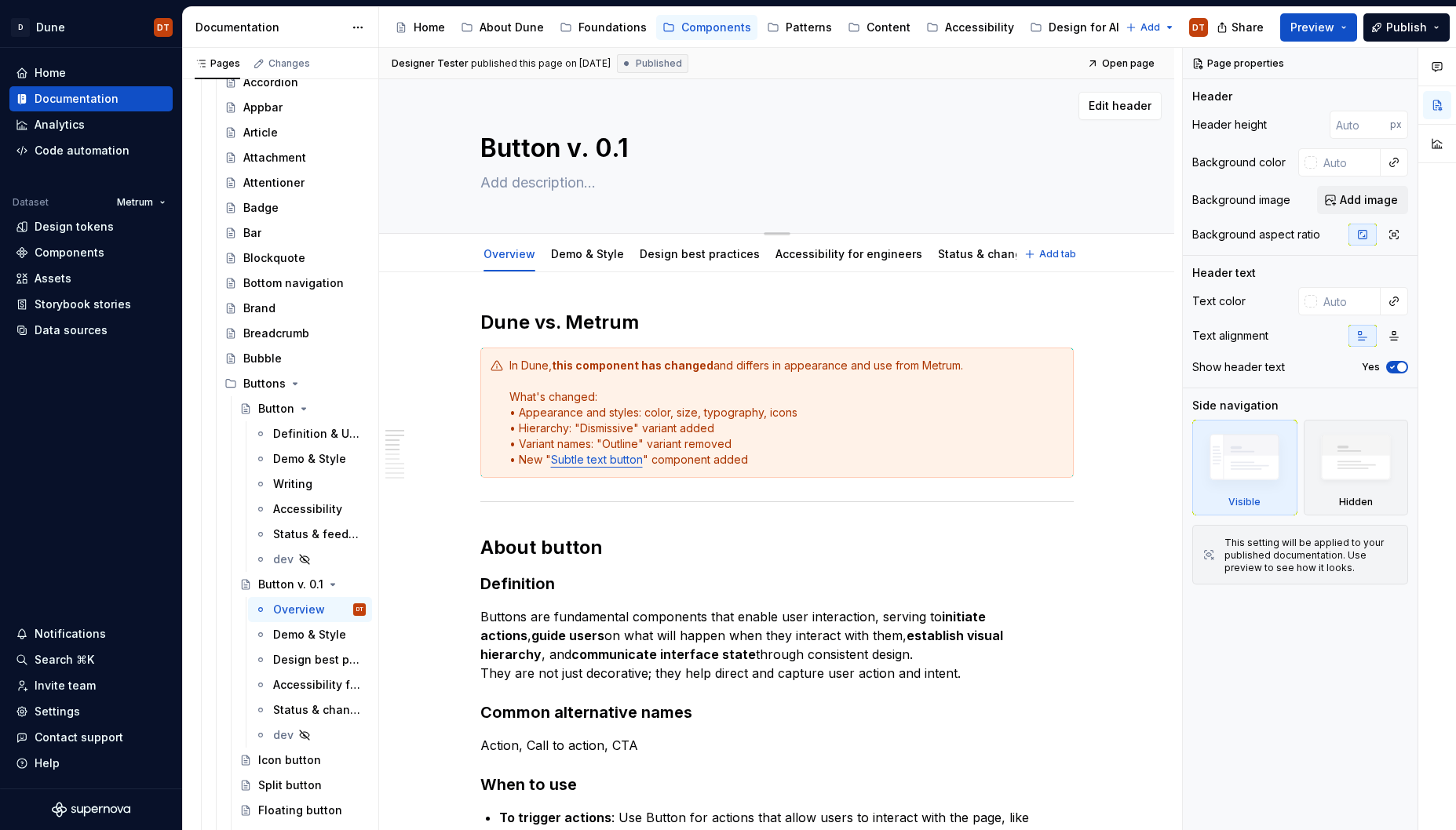
click at [628, 145] on textarea "Button v. 0.1" at bounding box center [774, 148] width 594 height 38
click at [938, 257] on link "Status & changelog" at bounding box center [992, 254] width 108 height 13
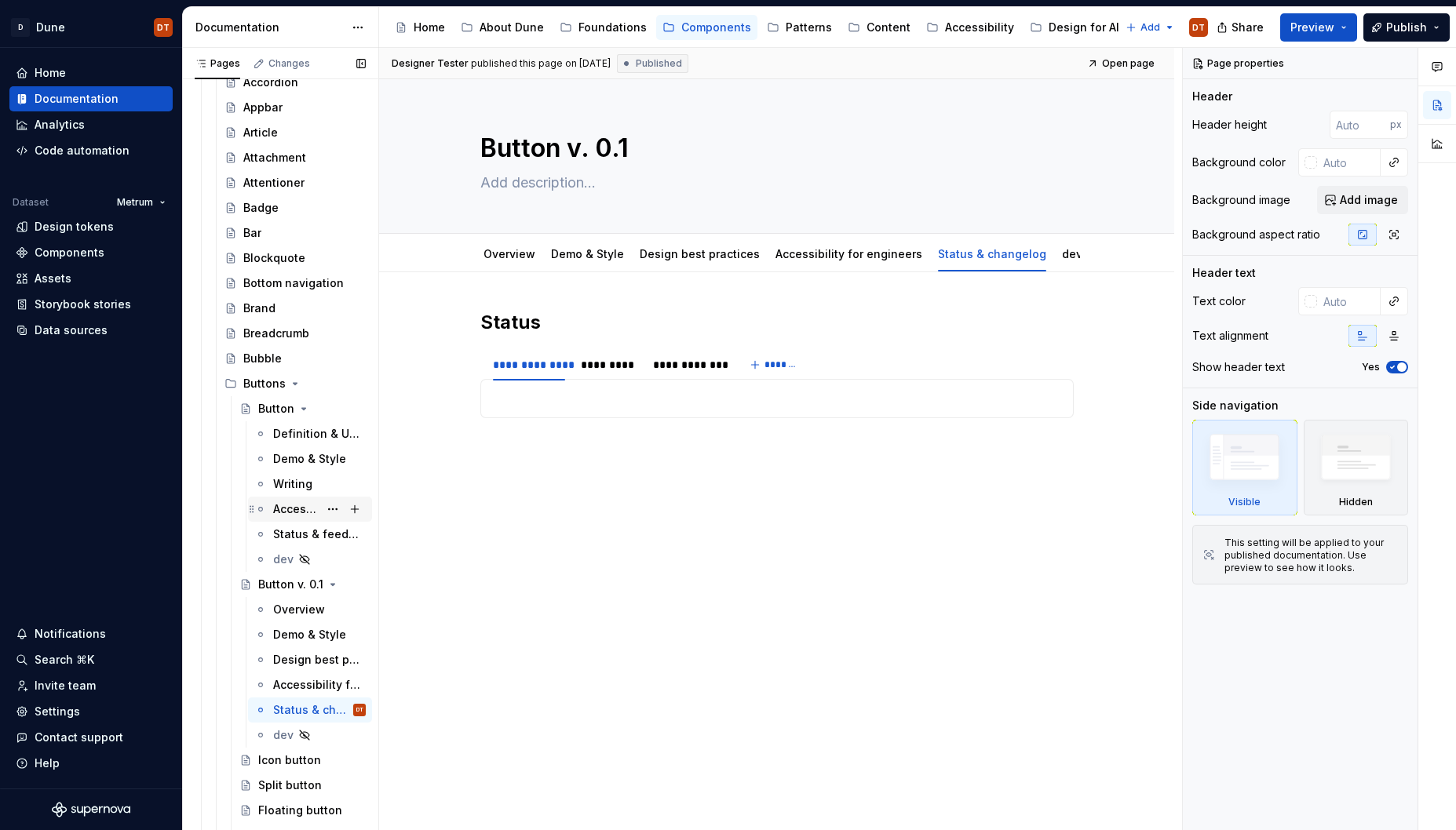
click at [283, 527] on div "Status & feedback" at bounding box center [318, 534] width 89 height 16
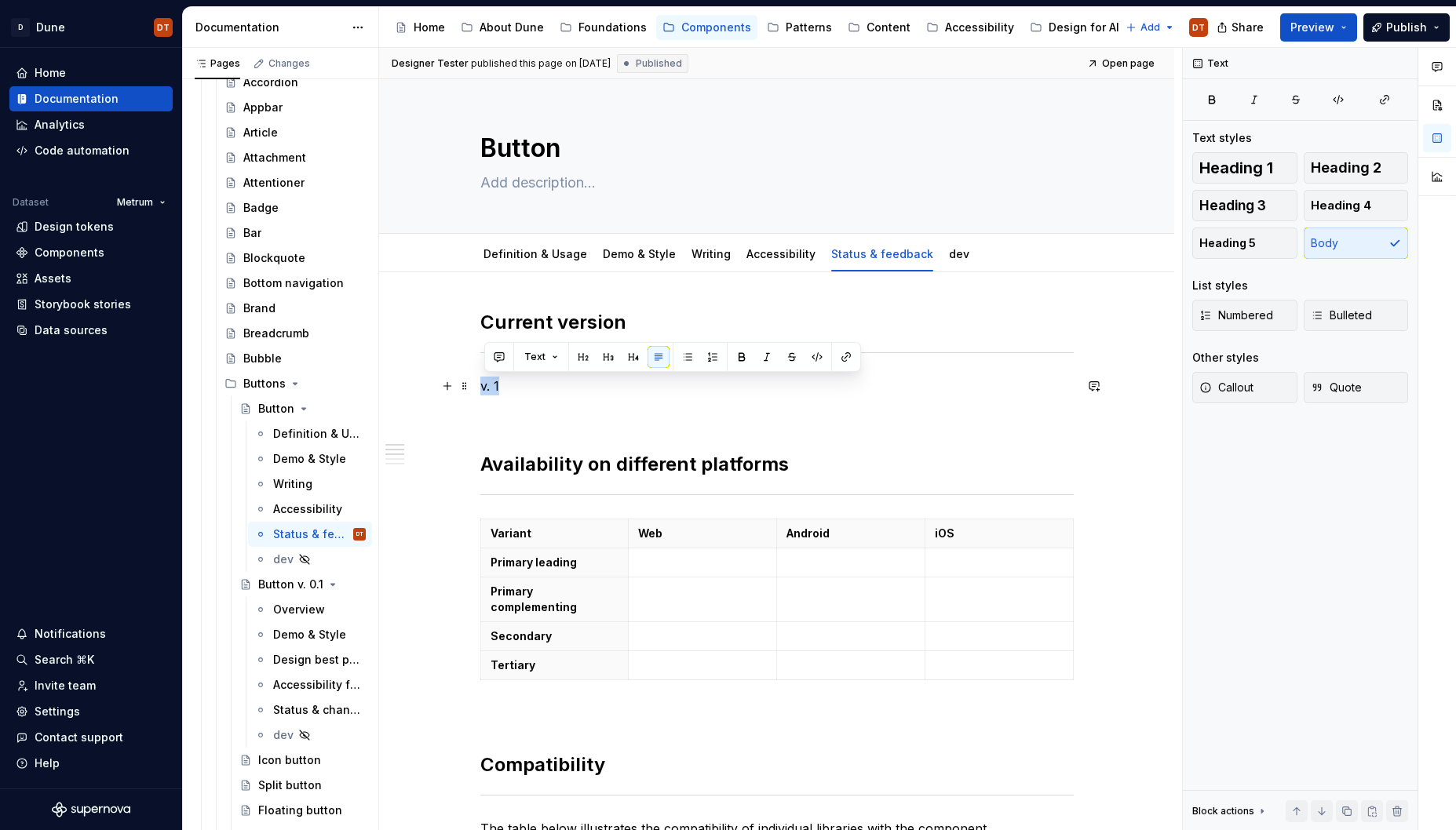
drag, startPoint x: 518, startPoint y: 386, endPoint x: 529, endPoint y: 390, distance: 11.7
click at [581, 151] on textarea "Button" at bounding box center [774, 148] width 594 height 38
type textarea "*"
